Goal: Task Accomplishment & Management: Use online tool/utility

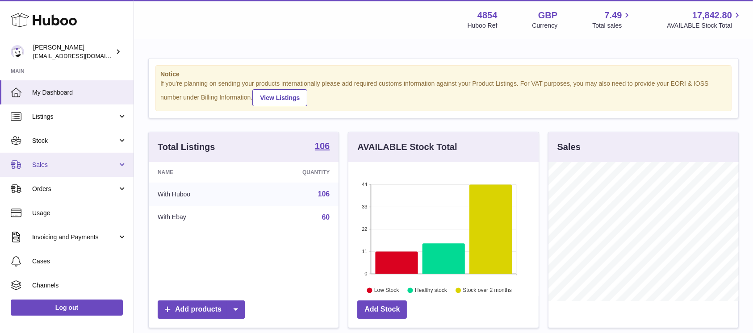
click at [80, 166] on span "Sales" at bounding box center [74, 165] width 85 height 8
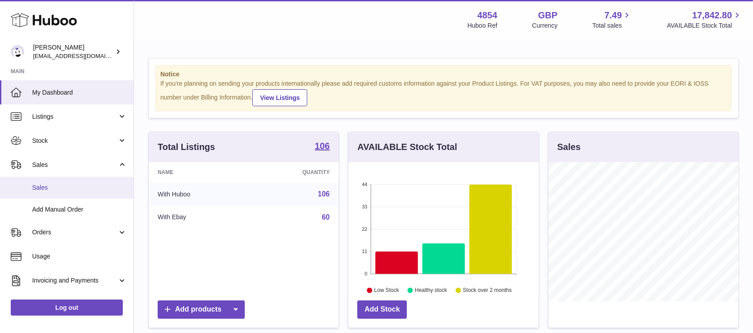
click at [69, 188] on span "Sales" at bounding box center [79, 188] width 95 height 8
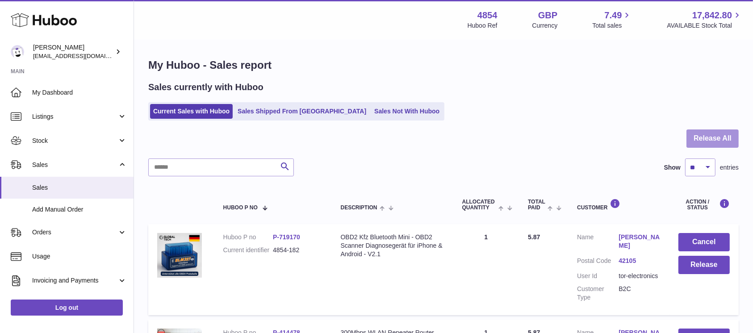
click at [709, 138] on button "Release All" at bounding box center [713, 139] width 52 height 18
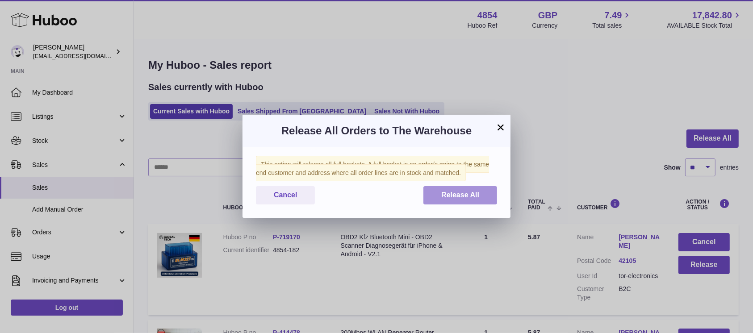
click at [474, 202] on button "Release All" at bounding box center [461, 195] width 74 height 18
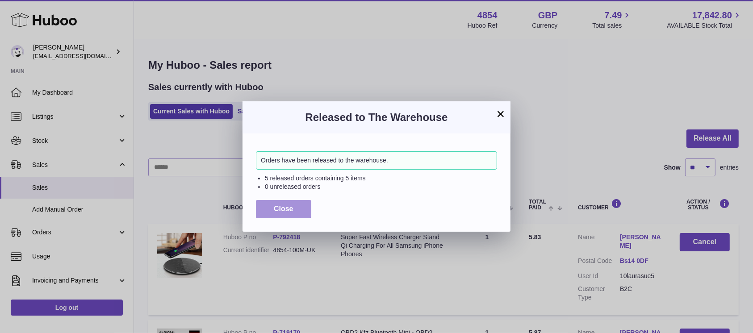
click at [290, 203] on button "Close" at bounding box center [283, 209] width 55 height 18
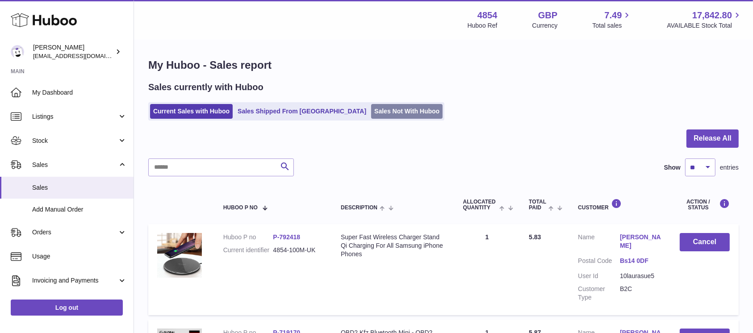
click at [371, 108] on link "Sales Not With Huboo" at bounding box center [406, 111] width 71 height 15
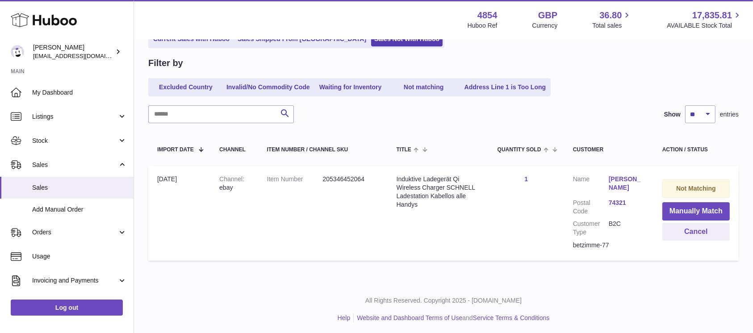
scroll to position [75, 0]
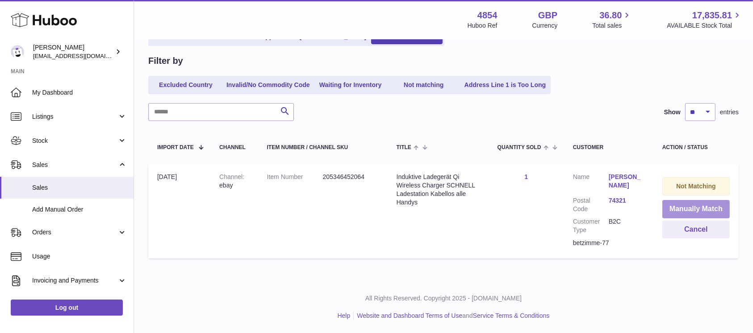
click at [691, 206] on button "Manually Match" at bounding box center [696, 209] width 67 height 18
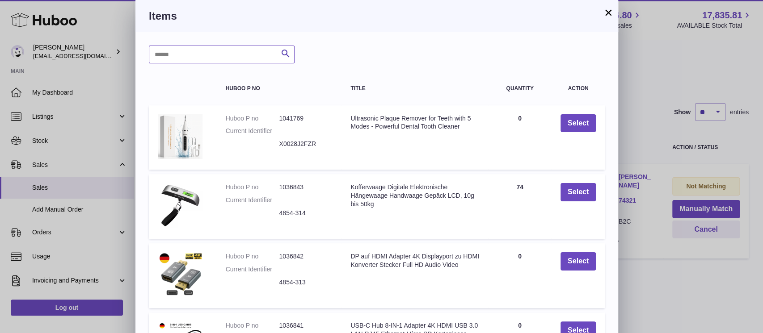
click at [235, 53] on input "text" at bounding box center [222, 55] width 146 height 18
type input "*****"
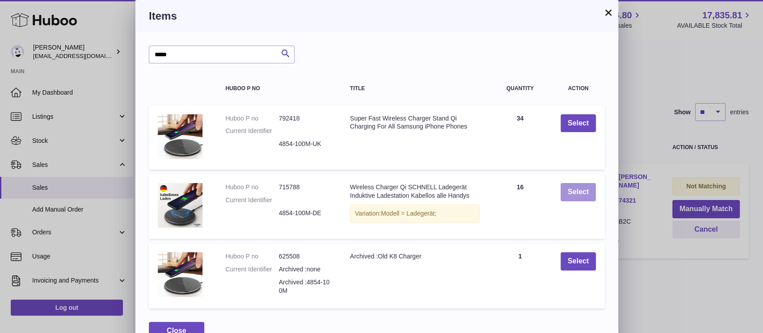
click at [577, 191] on button "Select" at bounding box center [577, 192] width 35 height 18
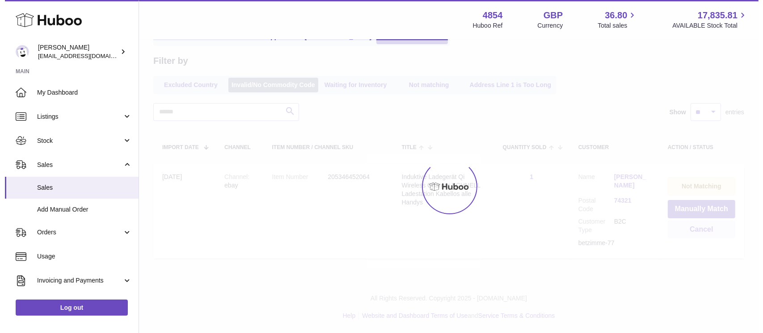
scroll to position [0, 0]
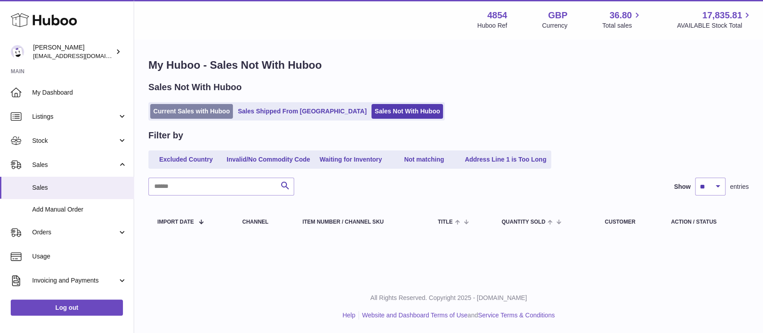
click at [201, 106] on link "Current Sales with Huboo" at bounding box center [191, 111] width 83 height 15
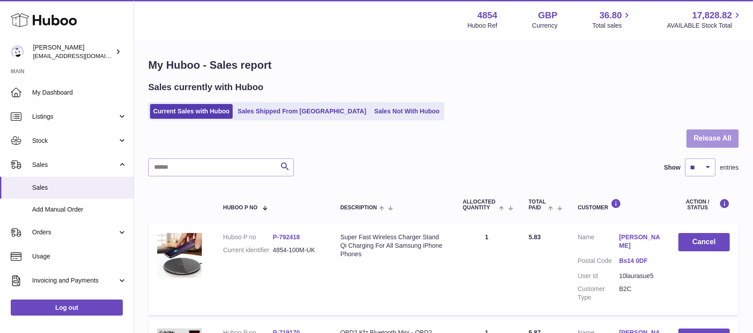
click at [712, 133] on button "Release All" at bounding box center [713, 139] width 52 height 18
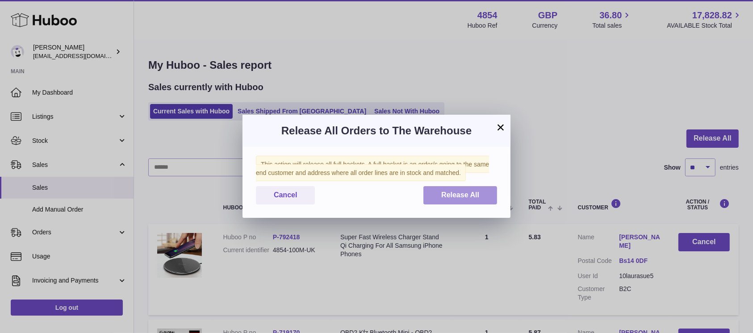
click at [450, 197] on span "Release All" at bounding box center [460, 195] width 38 height 8
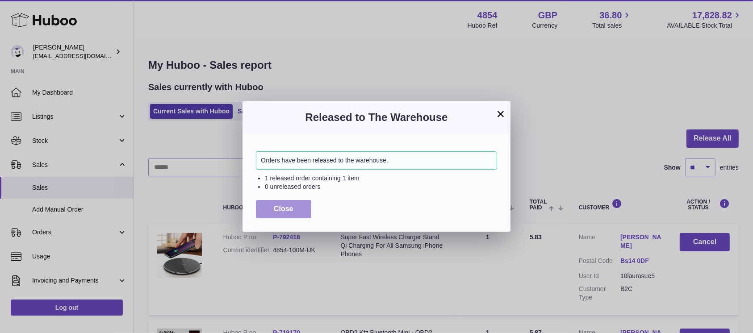
click at [293, 205] on button "Close" at bounding box center [283, 209] width 55 height 18
